Goal: Task Accomplishment & Management: Manage account settings

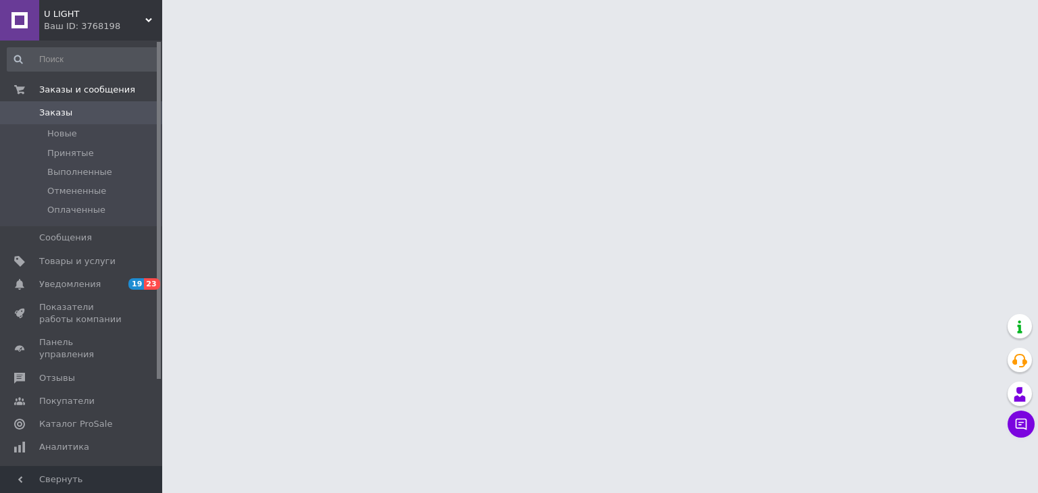
click at [91, 14] on span "U LIGHT" at bounding box center [94, 14] width 101 height 12
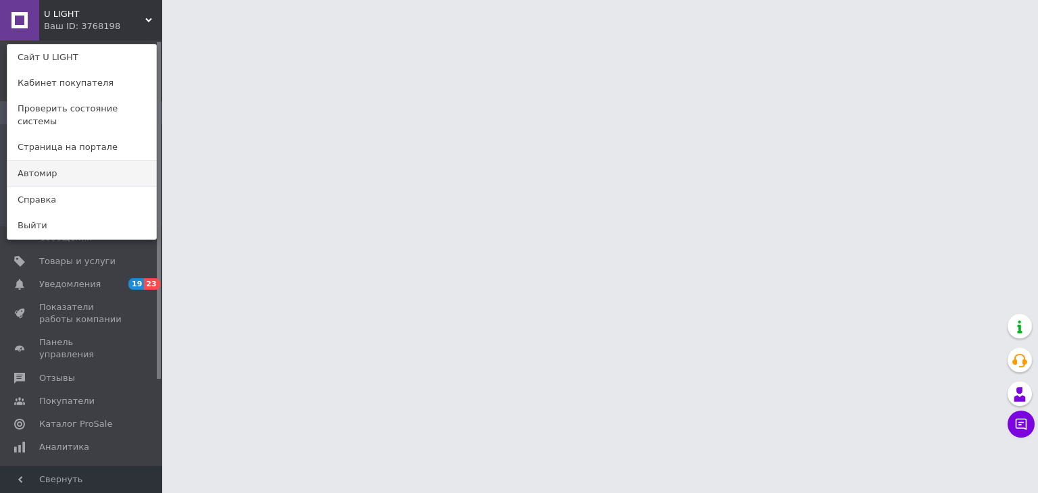
click at [66, 161] on link "Автомир" at bounding box center [81, 174] width 149 height 26
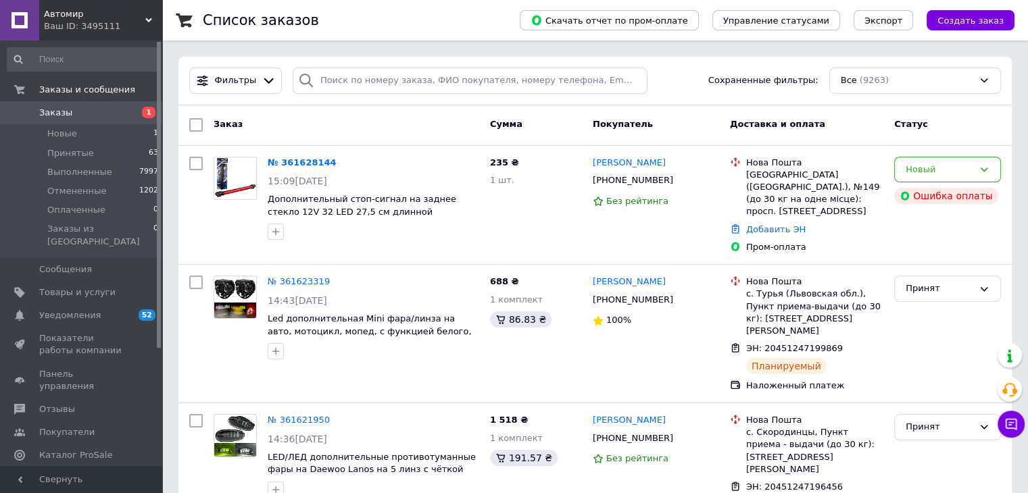
click at [76, 9] on span "Автомир" at bounding box center [94, 14] width 101 height 12
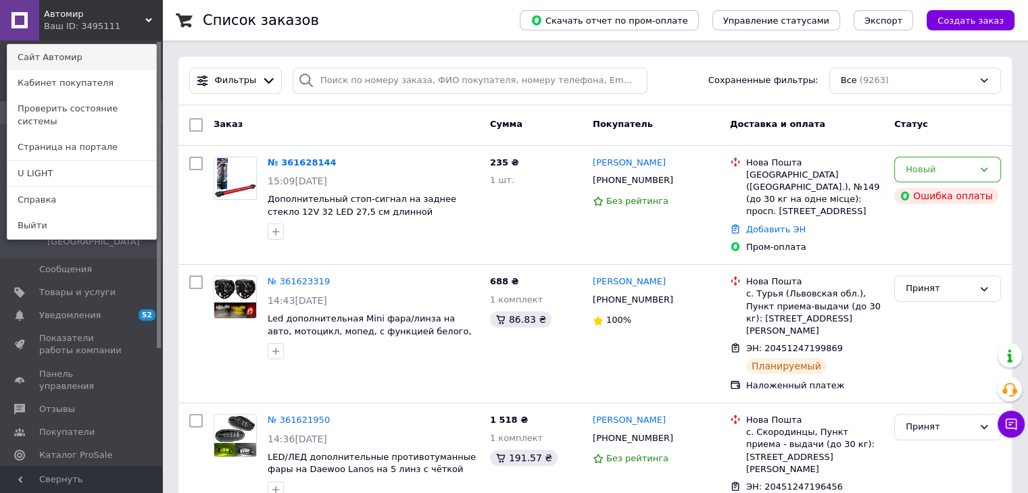
click at [76, 50] on link "Сайт Автомир" at bounding box center [81, 58] width 149 height 26
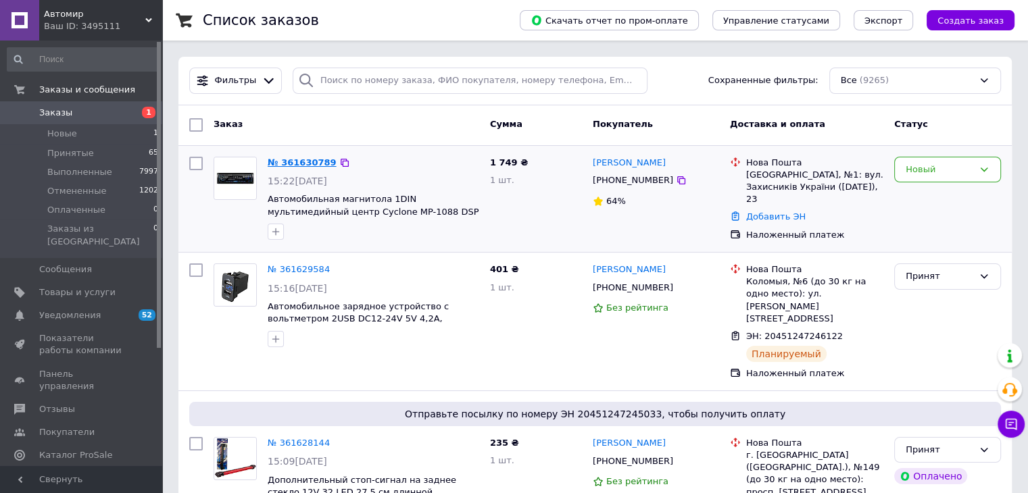
click at [270, 160] on link "№ 361630789" at bounding box center [302, 162] width 69 height 10
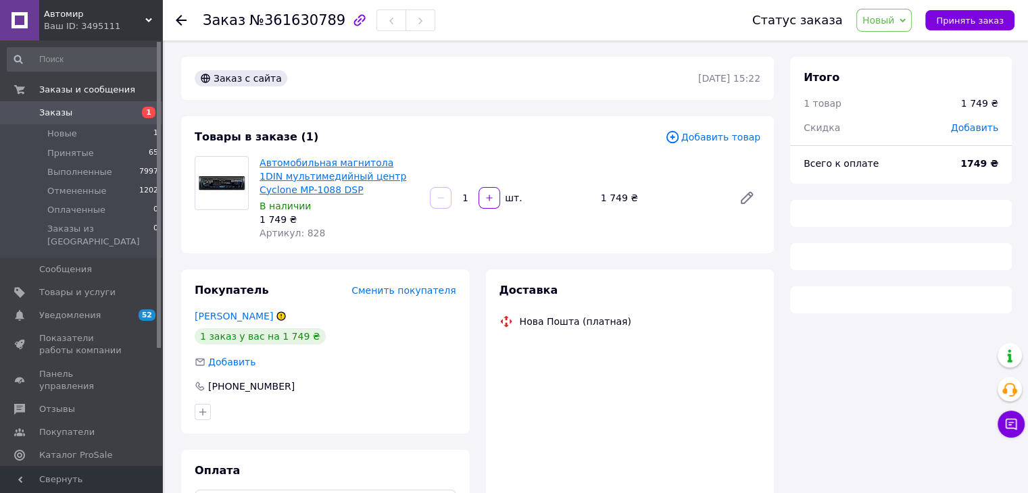
click at [319, 164] on link "Автомобильная магнитола 1DIN мультимедийный центр Cyclone MP-1088 DSP" at bounding box center [333, 176] width 147 height 38
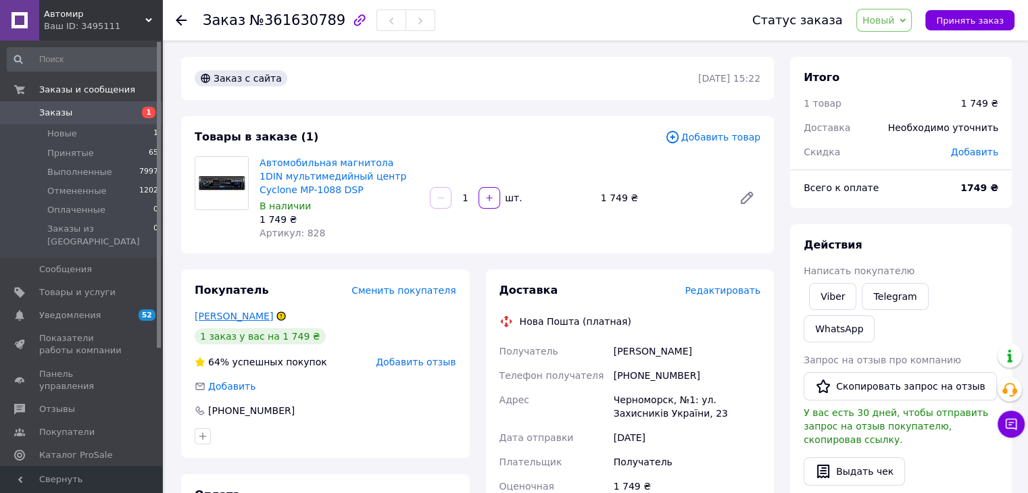
click at [251, 317] on link "Ватрасов Владислав" at bounding box center [234, 316] width 78 height 11
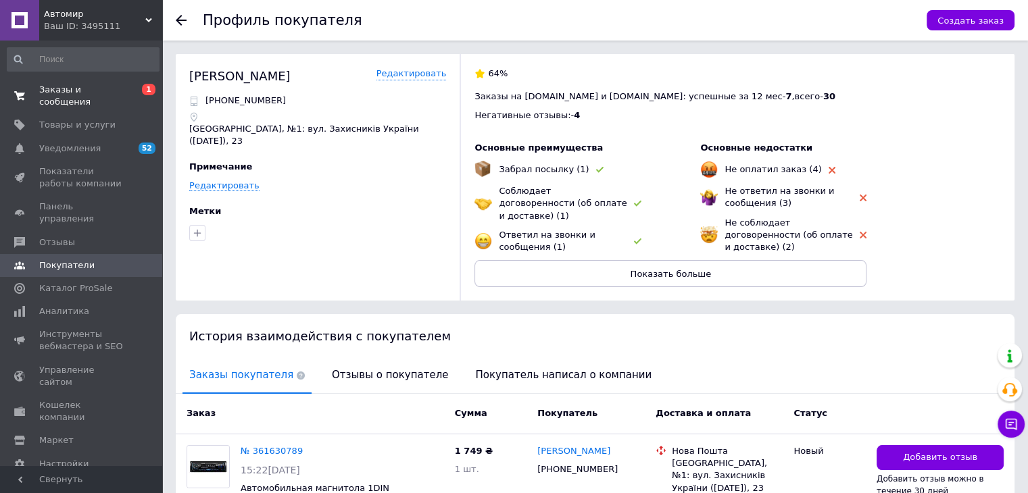
click at [57, 92] on span "Заказы и сообщения" at bounding box center [82, 96] width 86 height 24
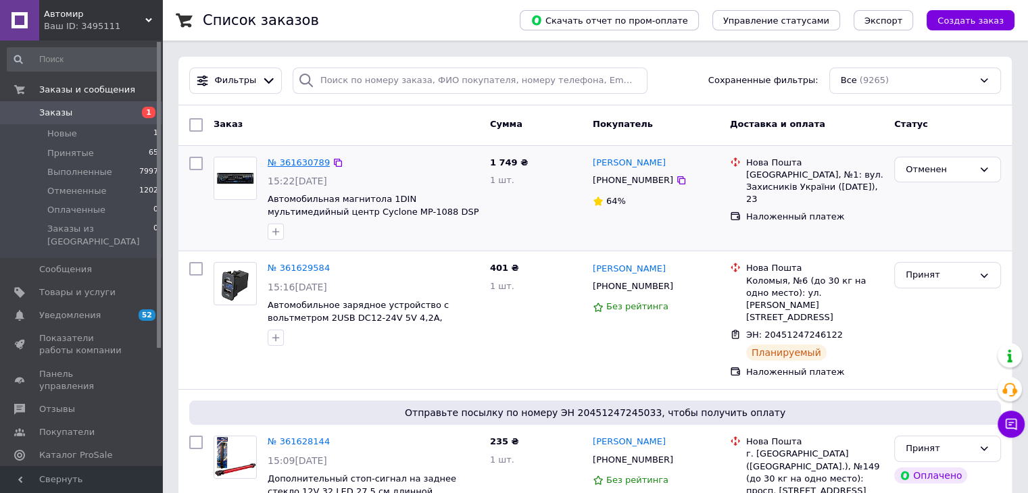
click at [287, 163] on link "№ 361630789" at bounding box center [299, 162] width 62 height 10
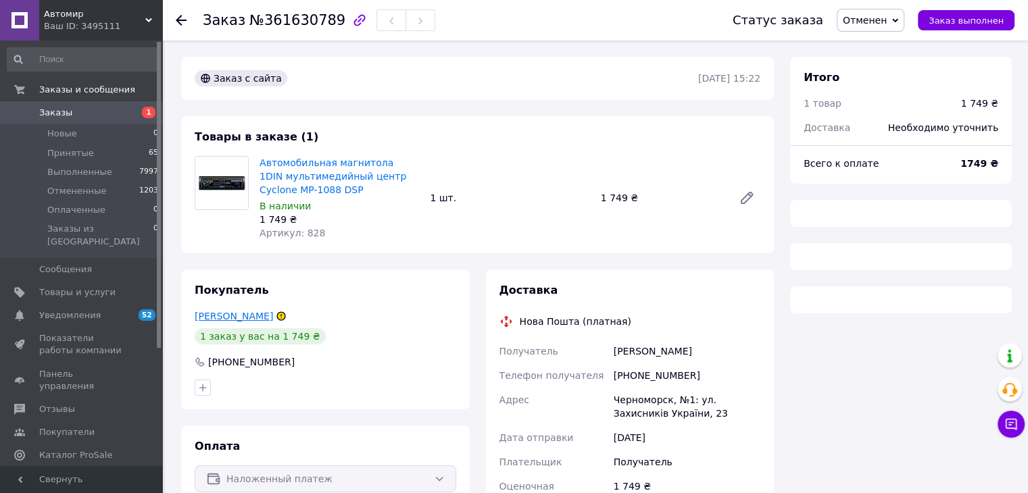
click at [260, 320] on link "Ватрасов Владислав" at bounding box center [234, 316] width 78 height 11
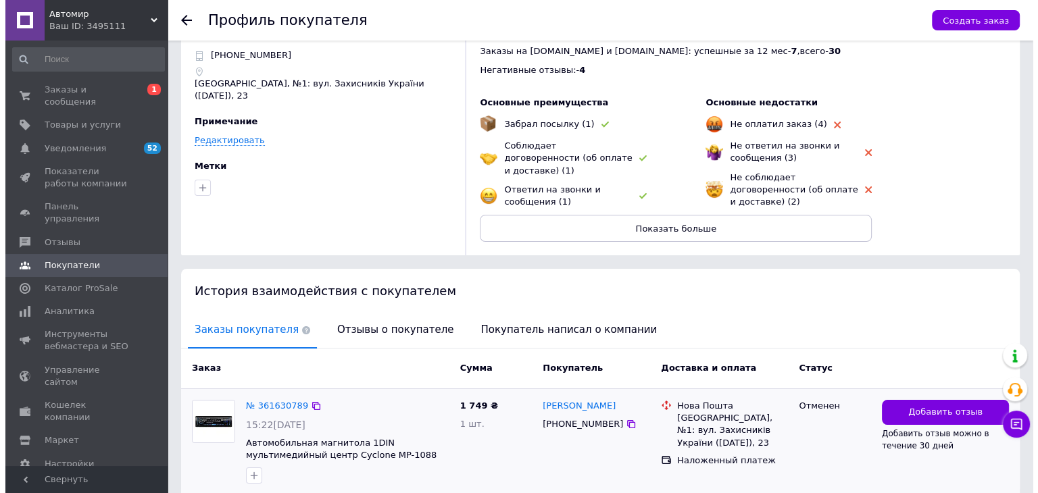
scroll to position [88, 0]
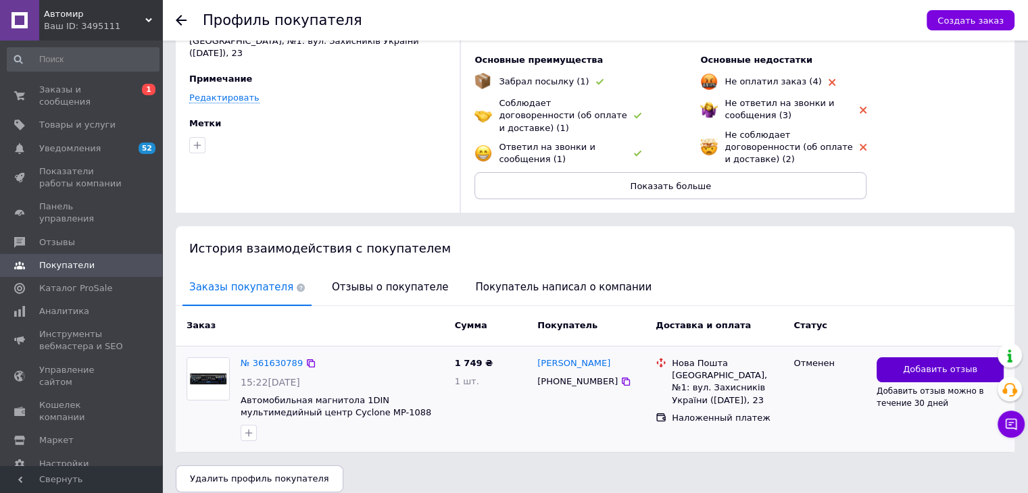
click at [919, 364] on span "Добавить отзыв" at bounding box center [940, 370] width 74 height 13
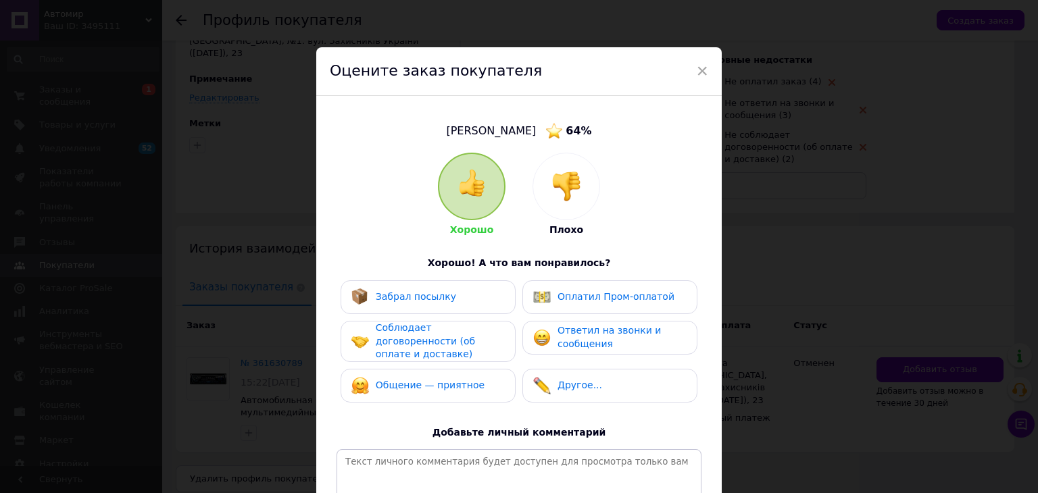
click at [554, 162] on div at bounding box center [566, 186] width 66 height 66
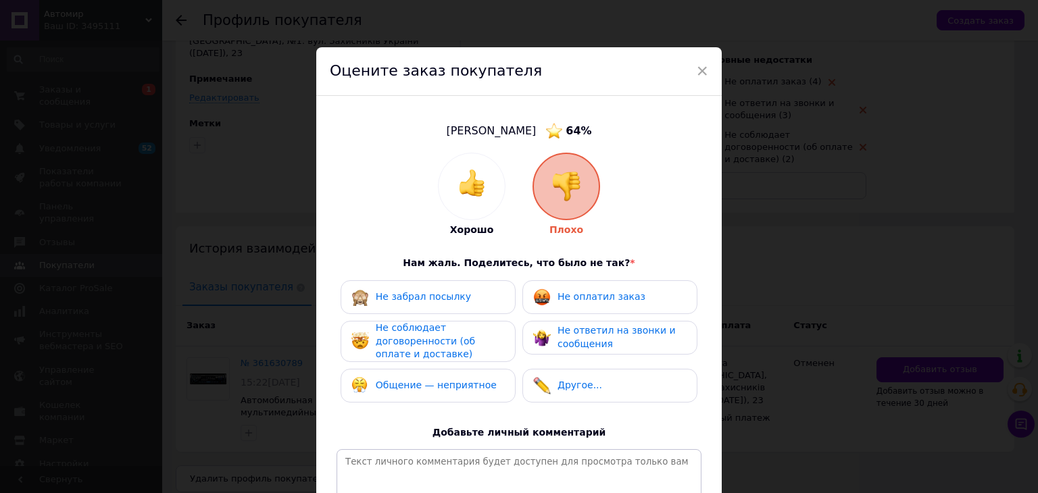
click at [484, 292] on div "Не забрал посылку" at bounding box center [427, 298] width 153 height 18
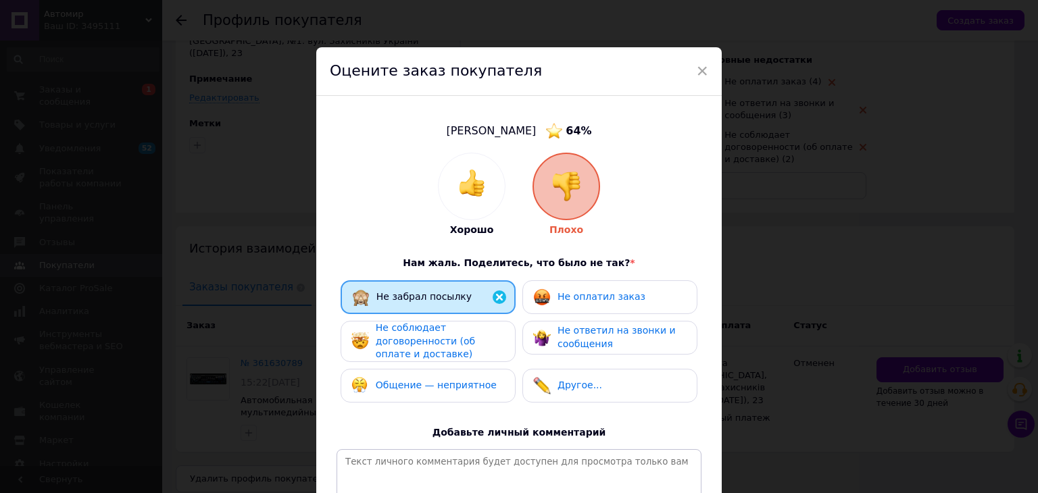
click at [466, 337] on span "Не соблюдает договоренности (об оплате и доставке)" at bounding box center [425, 340] width 99 height 37
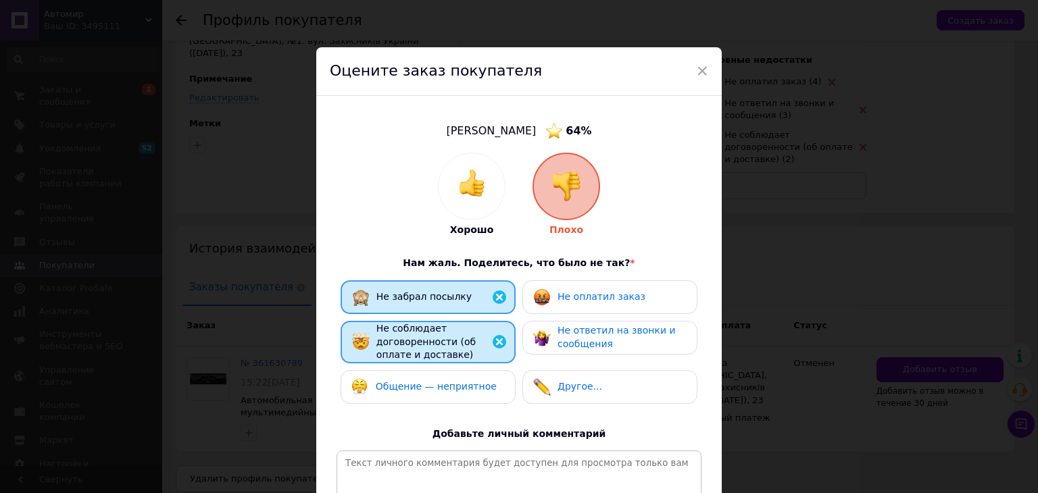
click at [452, 395] on div "Общение — неприятное" at bounding box center [423, 388] width 145 height 18
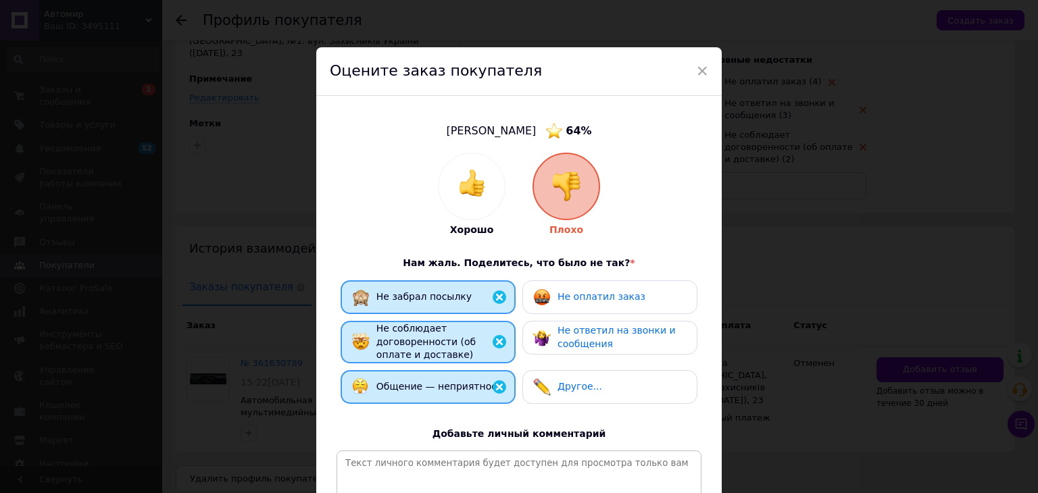
click at [586, 297] on span "Не оплатил заказ" at bounding box center [602, 296] width 88 height 11
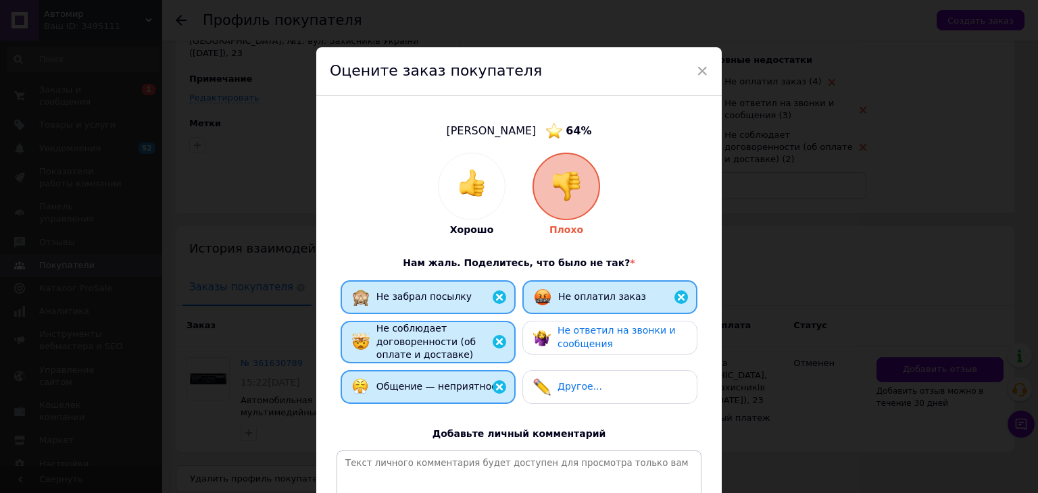
click at [587, 334] on span "Не ответил на звонки и сообщения" at bounding box center [617, 337] width 118 height 24
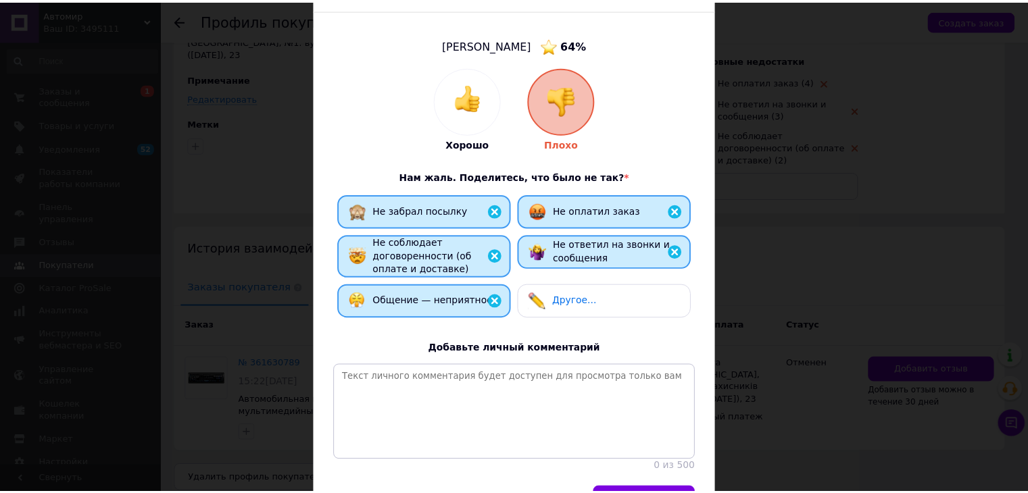
scroll to position [181, 0]
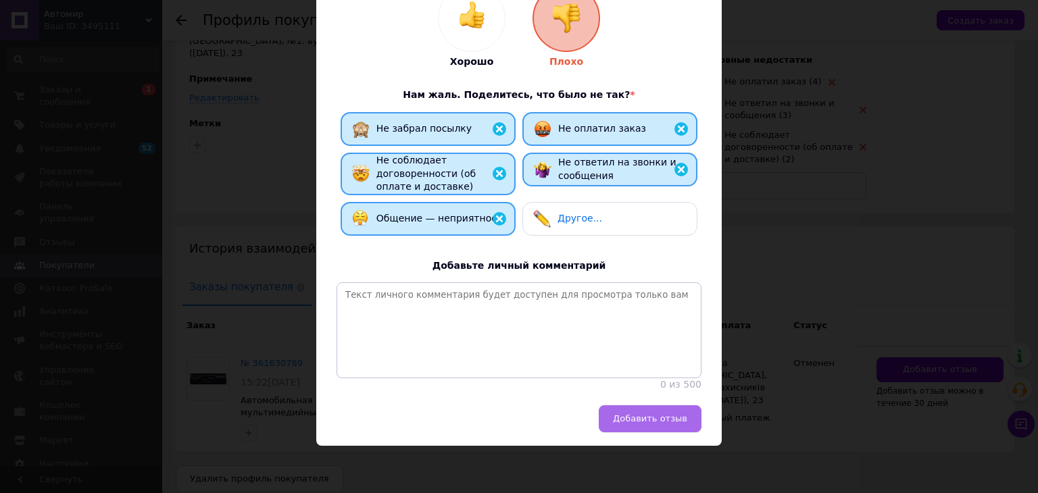
click at [641, 430] on button "Добавить отзыв" at bounding box center [650, 419] width 103 height 27
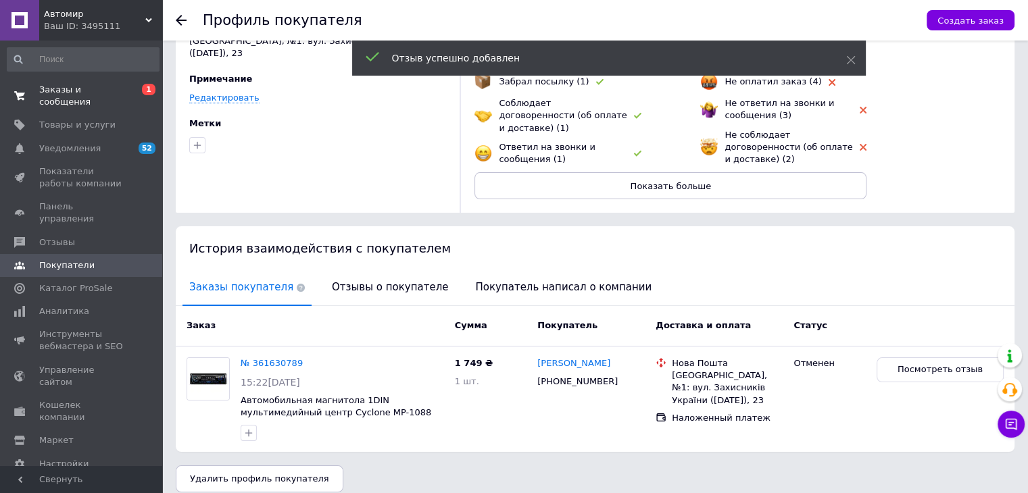
click at [105, 93] on span "Заказы и сообщения" at bounding box center [82, 96] width 86 height 24
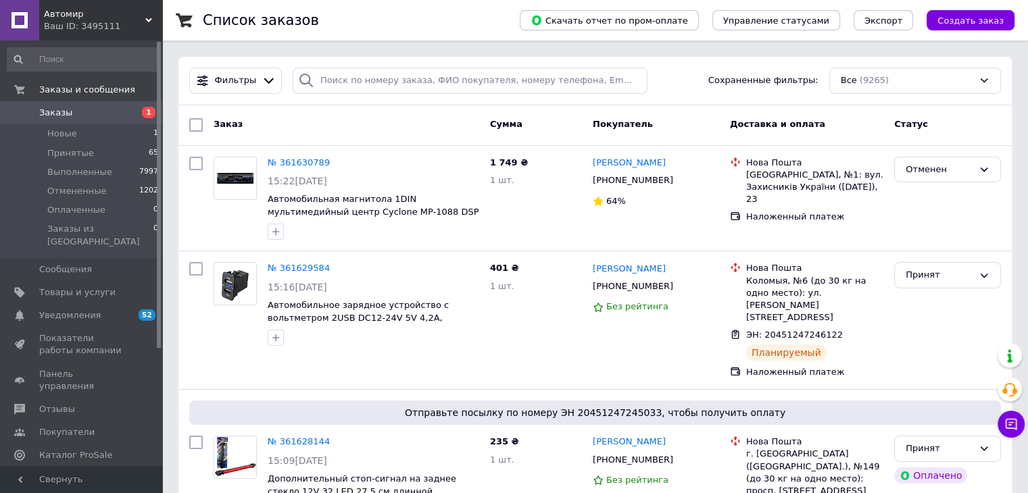
click at [335, 126] on div "Заказ" at bounding box center [346, 125] width 276 height 24
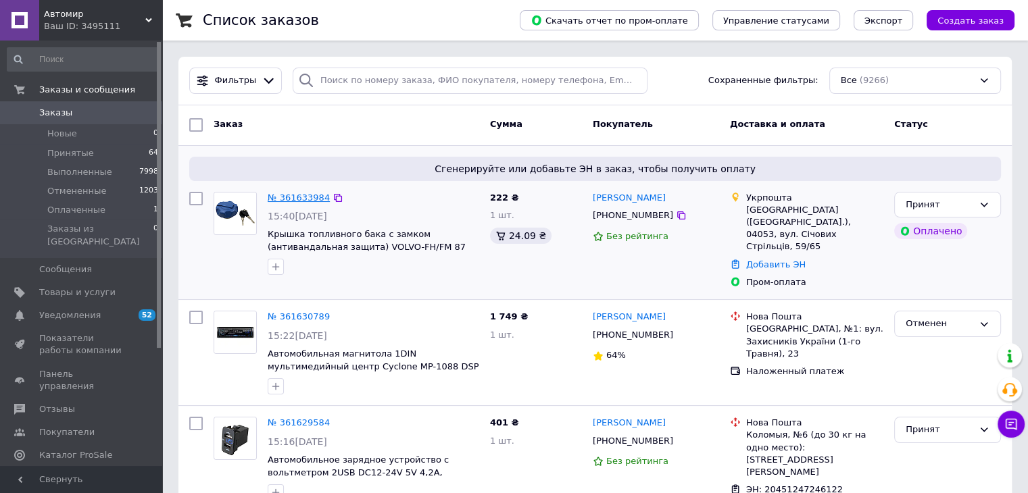
click at [311, 195] on link "№ 361633984" at bounding box center [299, 198] width 62 height 10
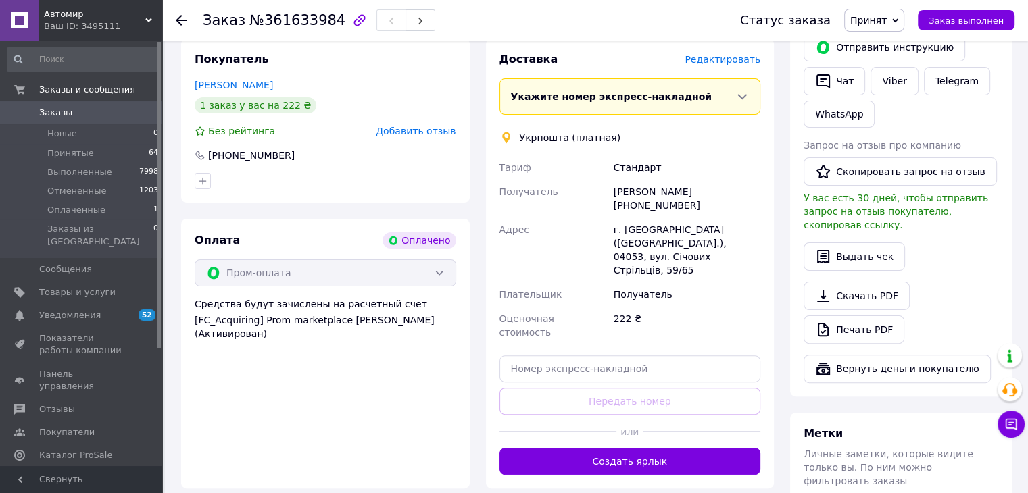
scroll to position [314, 0]
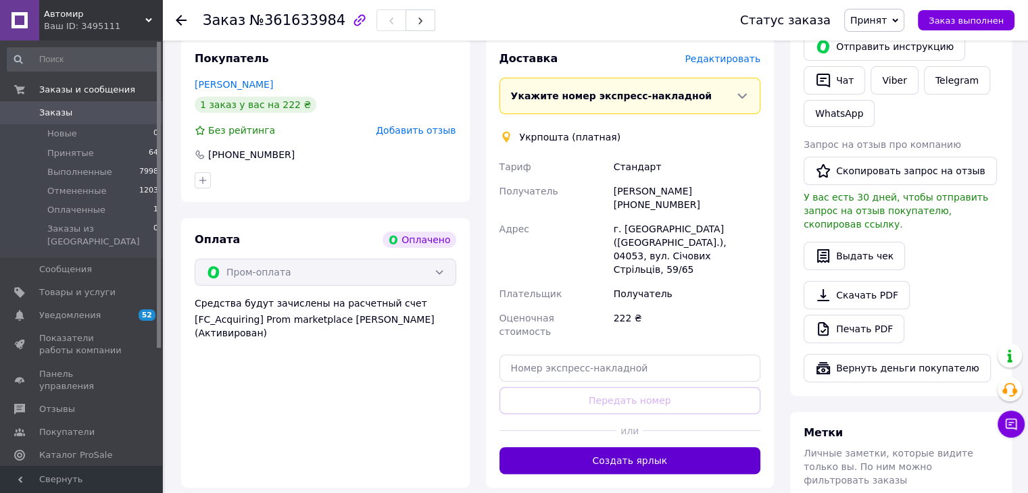
click at [595, 447] on button "Создать ярлык" at bounding box center [631, 460] width 262 height 27
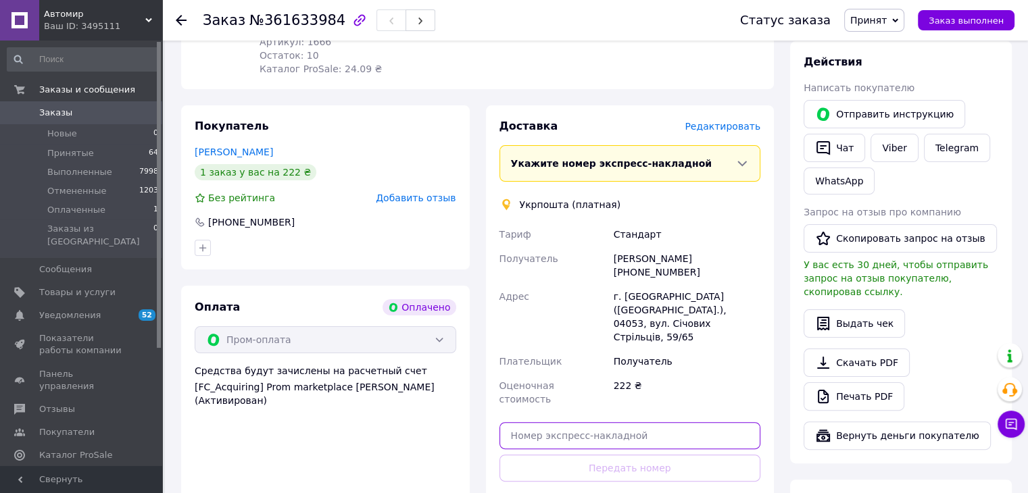
click at [573, 422] on input "text" at bounding box center [631, 435] width 262 height 27
paste input "0505368935659"
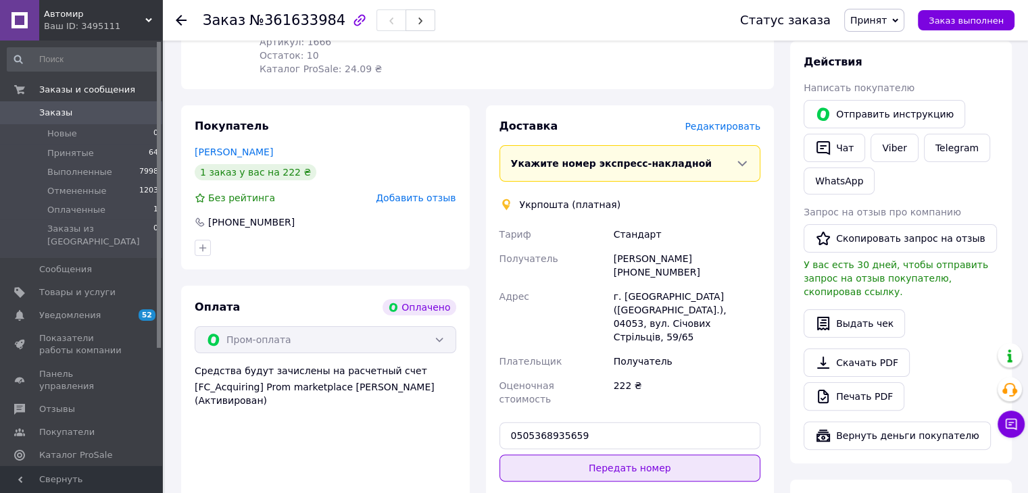
click at [592, 455] on button "Передать номер" at bounding box center [631, 468] width 262 height 27
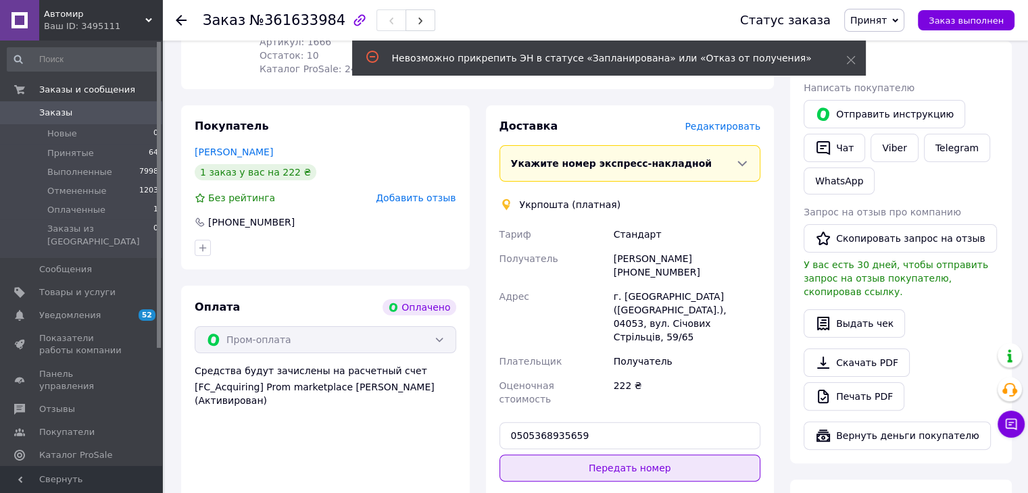
click at [587, 455] on button "Передать номер" at bounding box center [631, 468] width 262 height 27
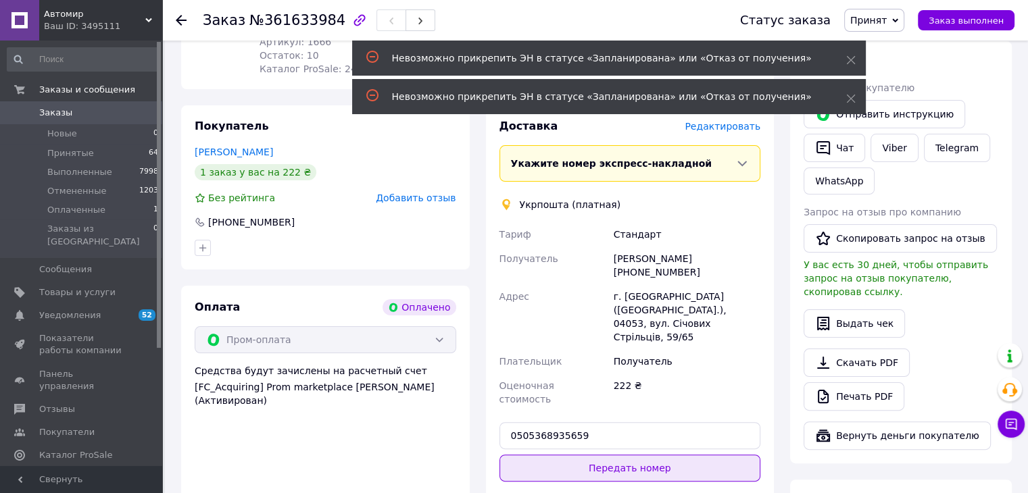
click at [576, 455] on button "Передать номер" at bounding box center [631, 468] width 262 height 27
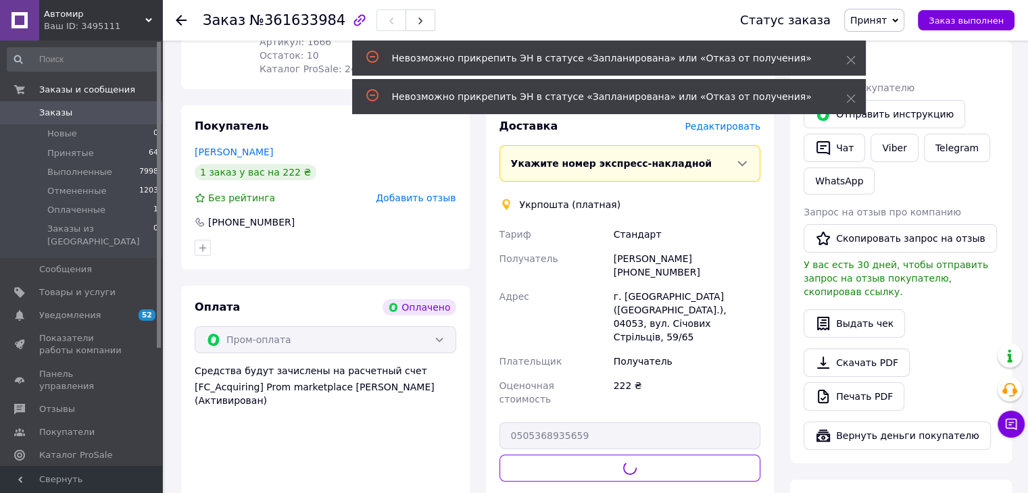
click at [576, 406] on div "Доставка Редактировать Укажите номер экспресс-накладной Обязательно введите ном…" at bounding box center [631, 330] width 262 height 423
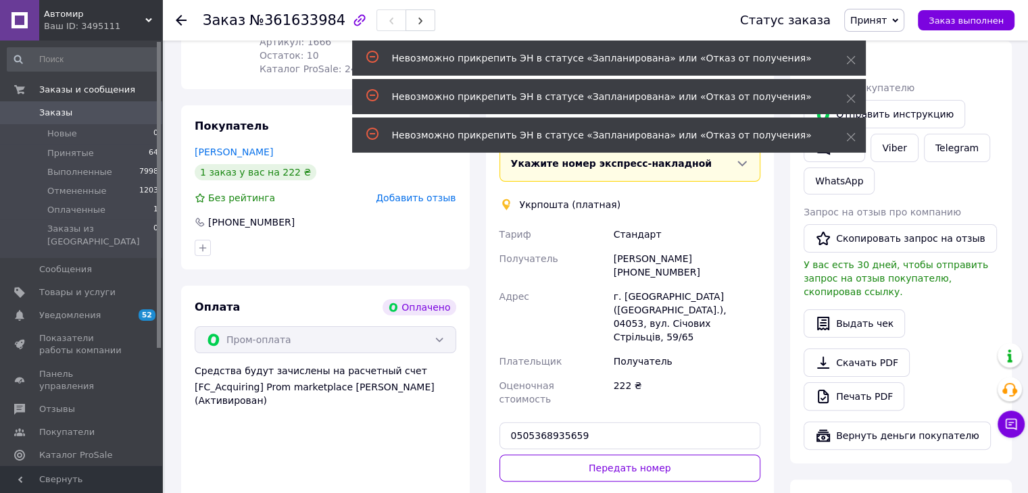
click at [689, 374] on div "222 ₴" at bounding box center [687, 393] width 152 height 38
click at [672, 422] on input "0505368935659" at bounding box center [631, 435] width 262 height 27
type input "\"
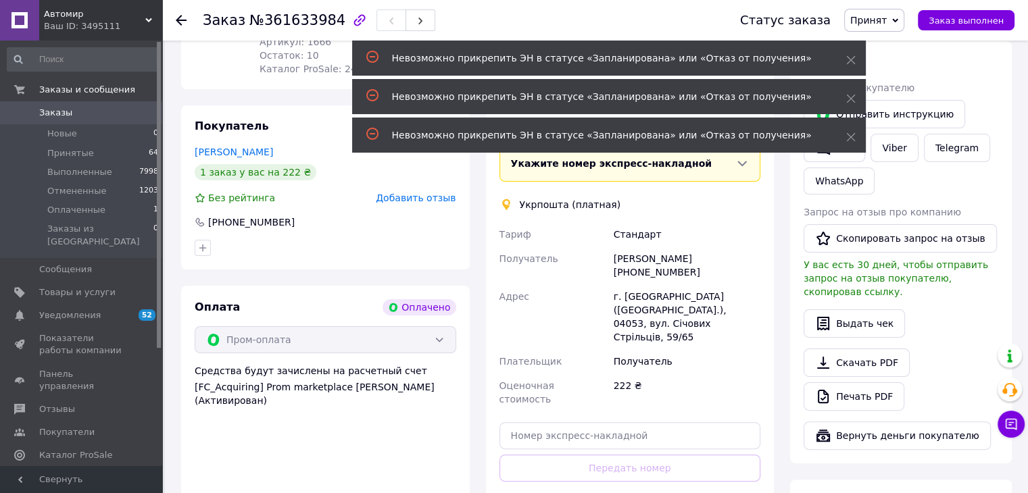
click at [675, 374] on div "222 ₴" at bounding box center [687, 393] width 152 height 38
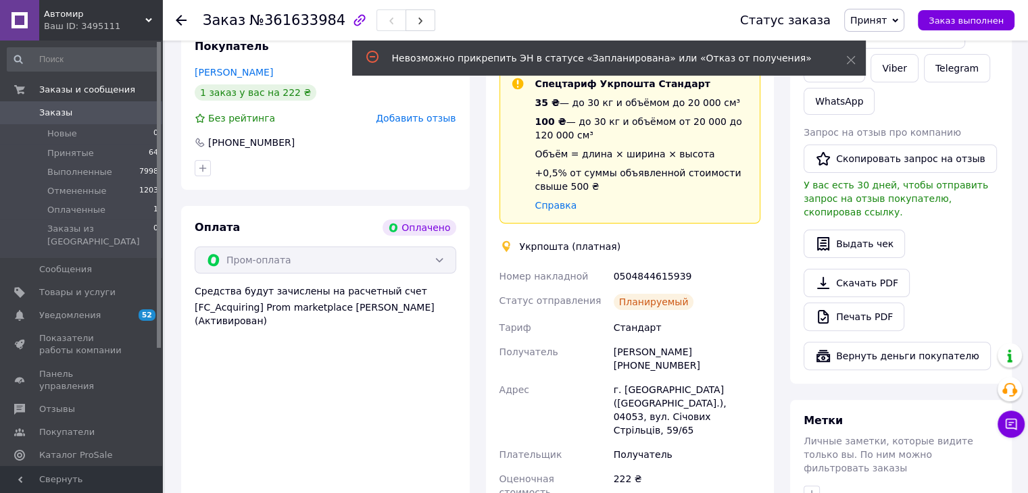
scroll to position [382, 0]
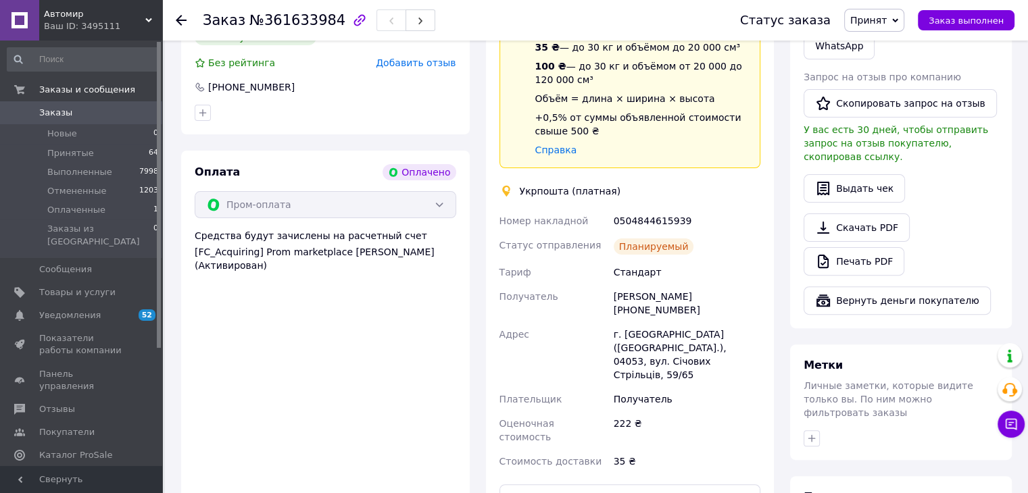
click at [662, 209] on div "0504844615939" at bounding box center [687, 221] width 152 height 24
copy div "0504844615939"
